Goal: Information Seeking & Learning: Learn about a topic

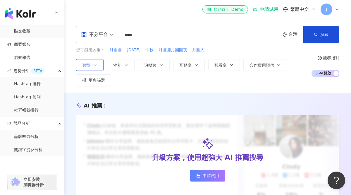
click at [93, 66] on icon "button" at bounding box center [95, 65] width 5 height 5
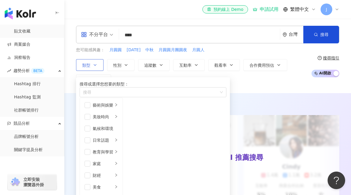
click at [93, 66] on icon "button" at bounding box center [95, 65] width 5 height 5
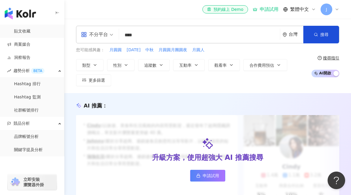
click at [283, 35] on icon "environment" at bounding box center [285, 34] width 4 height 4
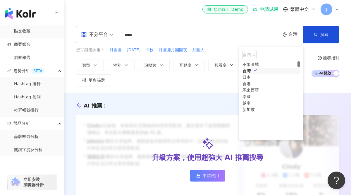
click at [104, 32] on div "不分平台" at bounding box center [94, 34] width 27 height 9
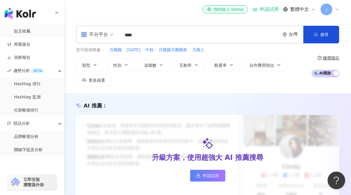
click at [104, 32] on div "不分平台" at bounding box center [94, 34] width 27 height 9
click at [101, 88] on div "all 不分平台 **** 台灣 搜尋 您可能感興趣： 月圓圓 中秋節 中秋 月圓圓月團圓夜 月圓人 類型 性別 追蹤數 互動率 觀看率 合作費用預估 更多篩…" at bounding box center [207, 56] width 287 height 74
click at [101, 84] on button "更多篩選" at bounding box center [93, 80] width 35 height 12
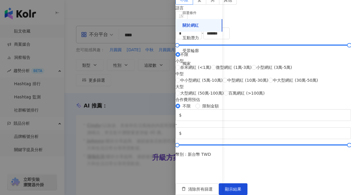
scroll to position [247, 0]
click at [196, 44] on div "互動潛力" at bounding box center [199, 38] width 47 height 13
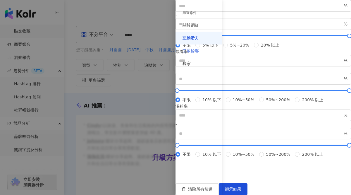
click at [196, 56] on div "受眾輪廓" at bounding box center [199, 50] width 47 height 13
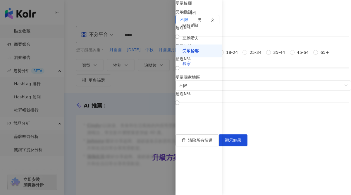
click at [195, 66] on div "獨家" at bounding box center [199, 63] width 47 height 13
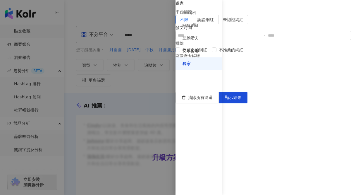
scroll to position [9, 0]
click at [160, 86] on div at bounding box center [175, 97] width 351 height 195
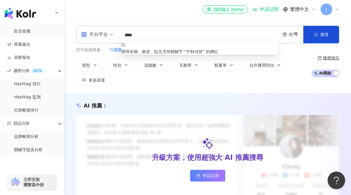
click at [213, 38] on input "****" at bounding box center [199, 35] width 156 height 11
type input "*"
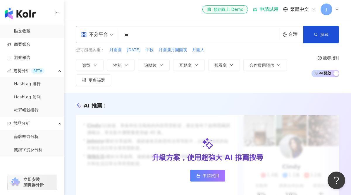
type input "*"
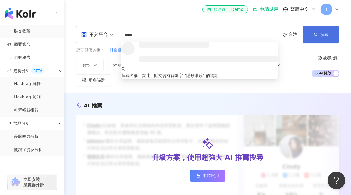
click at [310, 34] on button "搜尋" at bounding box center [322, 35] width 36 height 18
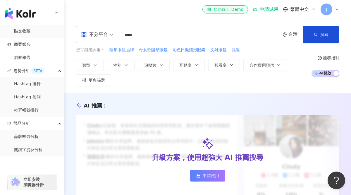
click at [131, 51] on span "隱形眼鏡品牌" at bounding box center [121, 50] width 25 height 6
type input "******"
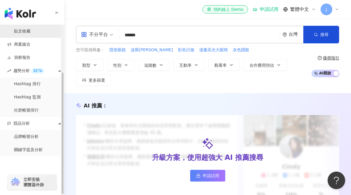
click at [29, 34] on link "貼文收藏" at bounding box center [22, 31] width 16 height 6
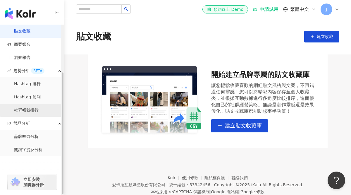
click at [35, 113] on link "社群帳號排行" at bounding box center [26, 110] width 25 height 6
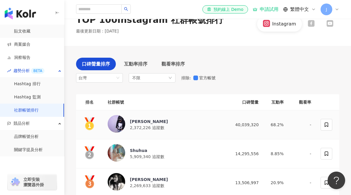
scroll to position [17, 0]
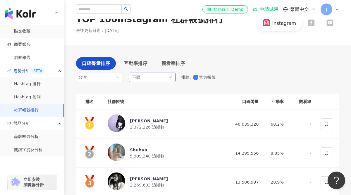
click at [137, 79] on span "不限" at bounding box center [136, 77] width 8 height 6
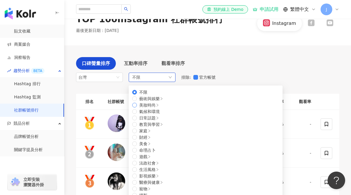
click at [150, 107] on span "美妝時尚" at bounding box center [147, 105] width 16 height 5
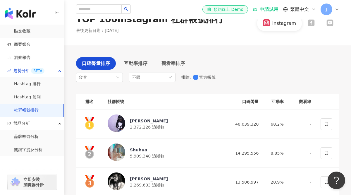
click at [235, 66] on div "口碑聲量排序 互動率排序 觀看率排序 台灣 不限 不限 藝術與娛樂 美妝時尚 氣候和環境 日常話題 教育與學習 家庭 財經 美食 命理占卜 遊戲 法政社會 生…" at bounding box center [207, 71] width 263 height 28
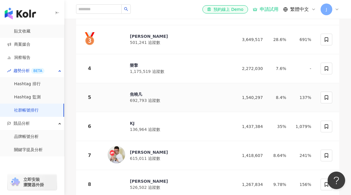
scroll to position [159, 0]
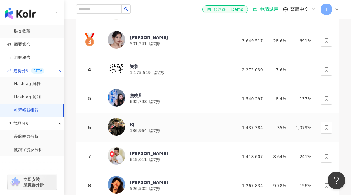
click at [166, 133] on div "KJ 136,964 追蹤數" at bounding box center [168, 127] width 120 height 19
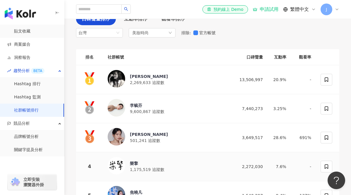
scroll to position [0, 0]
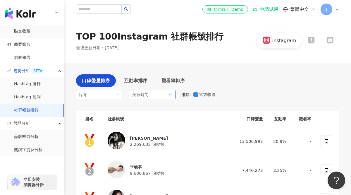
click at [164, 94] on div "美妝時尚" at bounding box center [152, 94] width 47 height 9
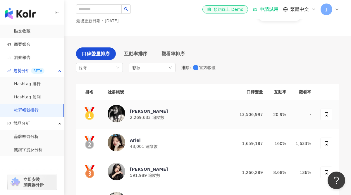
scroll to position [28, 0]
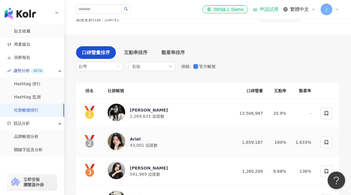
click at [172, 149] on div "Ariel 43,001 追蹤數" at bounding box center [168, 142] width 120 height 19
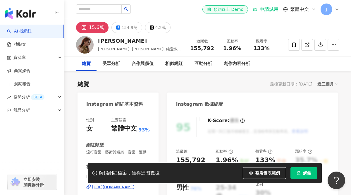
click at [18, 16] on img "button" at bounding box center [20, 14] width 31 height 12
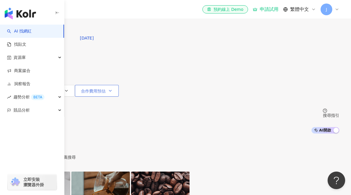
click at [119, 85] on button "合作費用預估" at bounding box center [97, 91] width 44 height 12
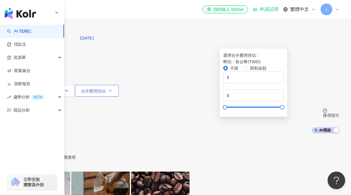
click at [119, 85] on button "合作費用預估" at bounding box center [97, 91] width 44 height 12
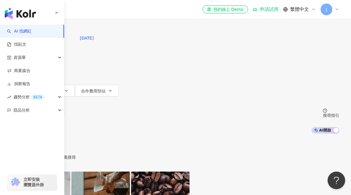
click at [187, 44] on div "不分平台 台灣 搜尋 您可能感興趣： 月圓圓 中秋節 類型 性別 追蹤數 互動率 觀看率 合作費用預估 更多篩選 選擇合作費用預估 ： 幣別 ： 新台幣 ( …" at bounding box center [175, 66] width 351 height 133
click at [97, 11] on input "search" at bounding box center [72, 5] width 47 height 11
click at [94, 40] on span "中秋節" at bounding box center [87, 38] width 14 height 5
type input "***"
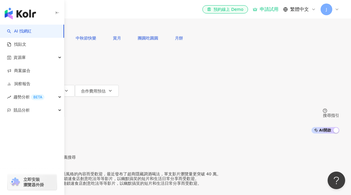
click at [39, 32] on button "搜尋" at bounding box center [25, 26] width 27 height 12
click at [39, 30] on button "搜尋" at bounding box center [25, 26] width 27 height 12
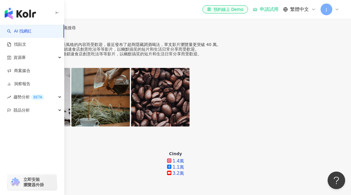
scroll to position [129, 0]
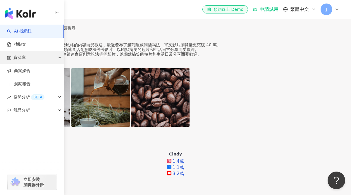
click at [31, 58] on div "資源庫" at bounding box center [32, 57] width 64 height 13
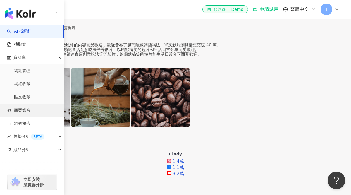
click at [30, 108] on link "商案媒合" at bounding box center [18, 110] width 23 height 6
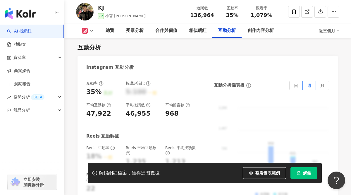
scroll to position [1236, 0]
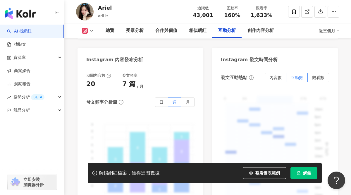
scroll to position [1402, 0]
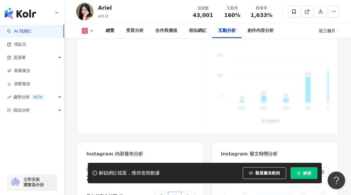
click at [27, 18] on img "button" at bounding box center [20, 14] width 31 height 12
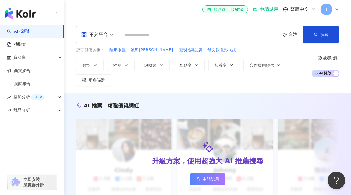
type input "*"
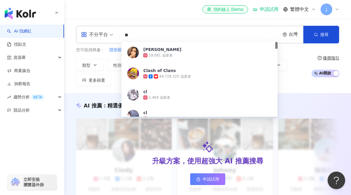
type input "*"
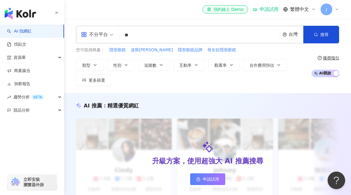
type input "*"
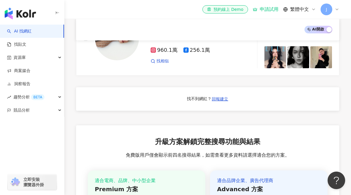
scroll to position [548, 0]
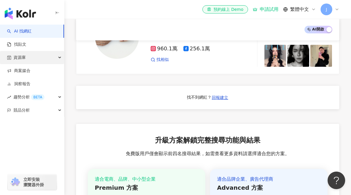
click at [33, 60] on div "資源庫" at bounding box center [32, 57] width 64 height 13
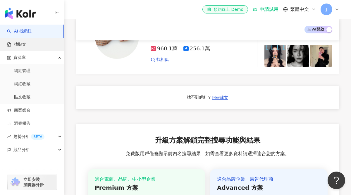
click at [26, 47] on link "找貼文" at bounding box center [16, 45] width 19 height 6
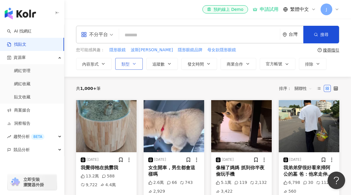
click at [133, 66] on button "類型" at bounding box center [129, 64] width 28 height 12
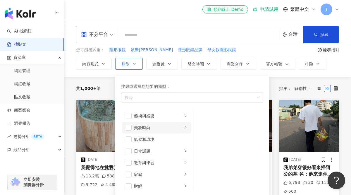
click at [139, 129] on div "美妝時尚" at bounding box center [158, 127] width 49 height 6
click at [217, 152] on div "彩妝" at bounding box center [232, 151] width 54 height 6
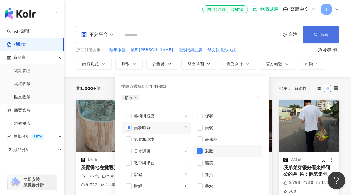
click at [318, 33] on button "搜尋" at bounding box center [322, 35] width 36 height 18
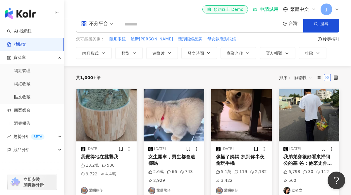
scroll to position [12, 0]
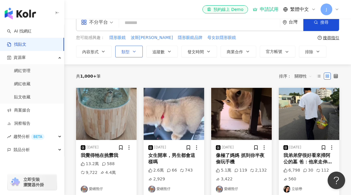
click at [140, 52] on button "類型" at bounding box center [129, 52] width 28 height 12
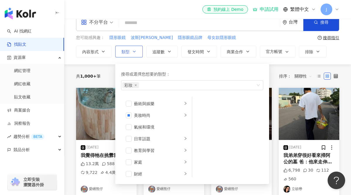
click at [140, 52] on button "類型 搜尋或選擇您想要的類型： 彩妝 藝術與娛樂 美妝時尚 氣候和環境 日常話題 教育與學習 家庭 財經 美食 命理占卜 遊戲 法政社會 生活風格 影視娛樂 …" at bounding box center [129, 52] width 28 height 12
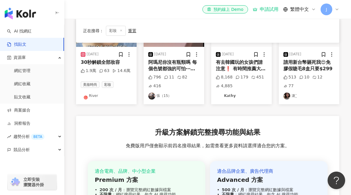
scroll to position [17, 0]
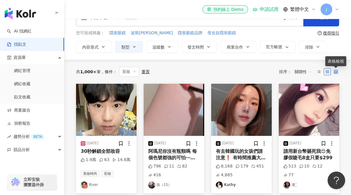
click at [336, 73] on icon at bounding box center [336, 72] width 4 height 4
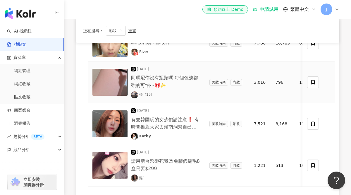
scroll to position [104, 0]
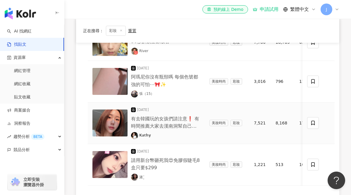
click at [191, 121] on div "有去韓國玩的女孩們請注意❗️ 有時間推薦大家去漢南洞幫自己換張臉 過去我化妝觀念一直著重在遮瑕 厚厚的粉底各種遮、為了定妝的很多蜜粉 導致整天下來脫妝浮粉 本…" at bounding box center [165, 122] width 69 height 15
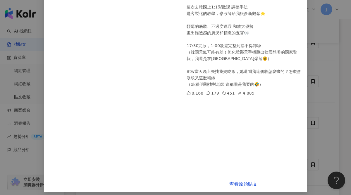
scroll to position [113, 0]
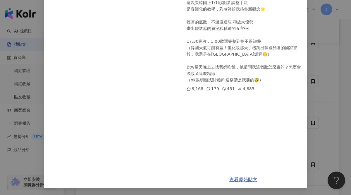
click at [317, 105] on div "𝗞𝗮𝘁𝗵𝘆 2025/8/30 有去韓國玩的女孩們請注意❗️ 有時間推薦大家去漢南洞幫自己換張臉 過去我化妝觀念一直著重在遮瑕 厚厚的粉底各種遮、為了定妝的很…" at bounding box center [175, 97] width 351 height 195
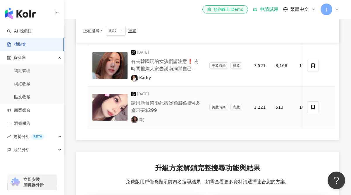
scroll to position [162, 0]
click at [191, 107] on div "請用新台幣砸死我😍免膠假睫毛8盒只要$299" at bounding box center [165, 106] width 69 height 15
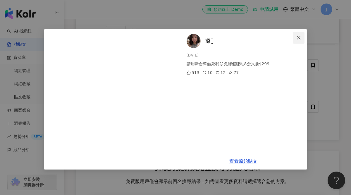
click at [301, 35] on icon "close" at bounding box center [298, 37] width 5 height 5
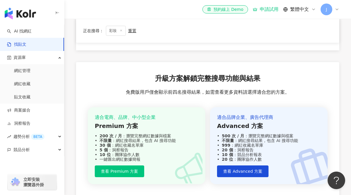
scroll to position [257, 0]
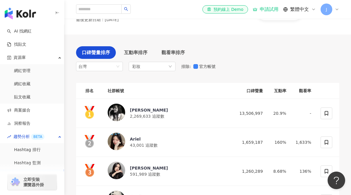
scroll to position [66, 0]
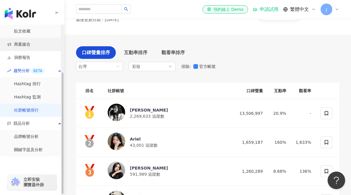
click at [30, 44] on link "商案媒合" at bounding box center [18, 45] width 23 height 6
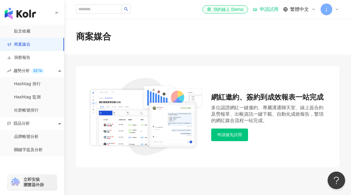
click at [128, 113] on img at bounding box center [146, 117] width 116 height 78
